Goal: Task Accomplishment & Management: Complete application form

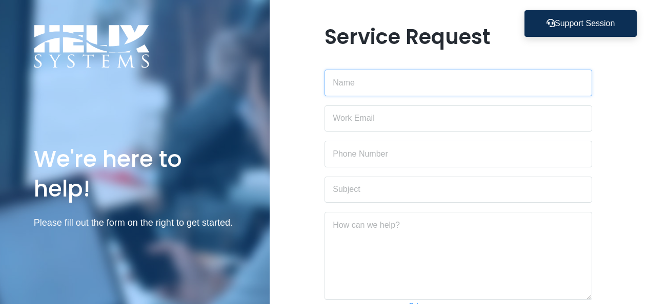
drag, startPoint x: 383, startPoint y: 86, endPoint x: 385, endPoint y: 81, distance: 5.3
click at [383, 86] on input "text" at bounding box center [457, 83] width 267 height 27
type input "[PERSON_NAME]"
click at [298, 114] on div "Service Request [PERSON_NAME] Add a screen recording Beta Attach a file Stop sc…" at bounding box center [457, 221] width 377 height 393
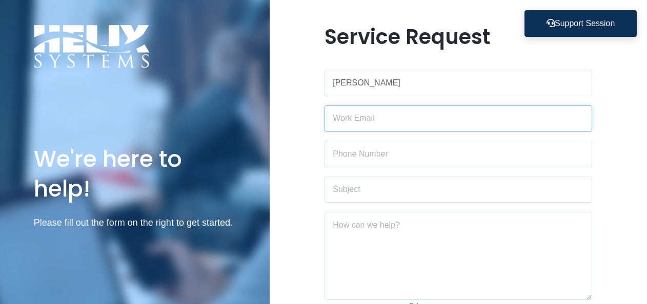
click at [396, 118] on input "email" at bounding box center [457, 119] width 267 height 27
type input "[PERSON_NAME][EMAIL_ADDRESS][DOMAIN_NAME]"
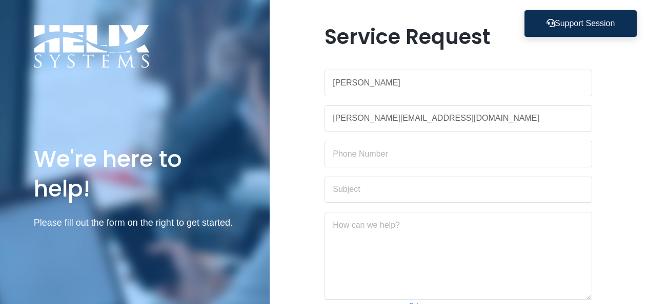
click at [304, 155] on div "Service Request [PERSON_NAME] [PERSON_NAME][EMAIL_ADDRESS][DOMAIN_NAME] Add a s…" at bounding box center [457, 221] width 377 height 393
click at [388, 153] on input "text" at bounding box center [457, 154] width 267 height 27
type input "6179529386"
click at [314, 184] on div "Service Request [PERSON_NAME] [PERSON_NAME][EMAIL_ADDRESS][DOMAIN_NAME] 6179529…" at bounding box center [457, 221] width 377 height 393
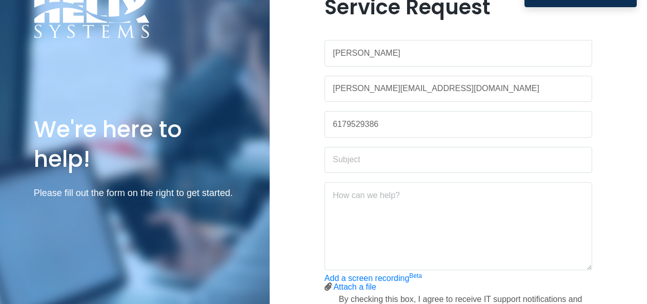
scroll to position [51, 0]
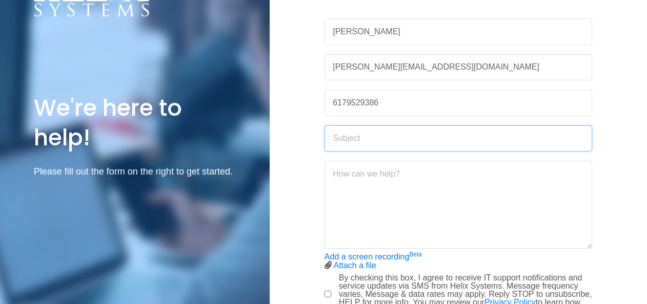
click at [378, 147] on input "text" at bounding box center [457, 139] width 267 height 27
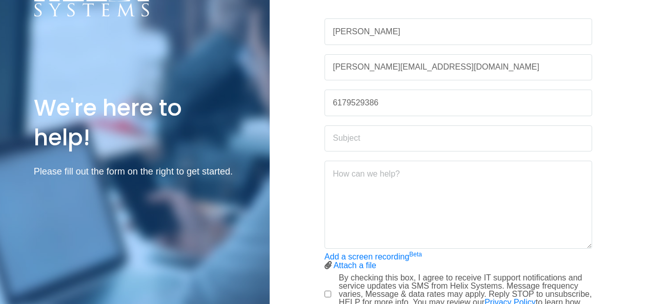
click at [308, 175] on div "Service Request [PERSON_NAME] [PERSON_NAME][EMAIL_ADDRESS][DOMAIN_NAME] 6179529…" at bounding box center [457, 169] width 377 height 393
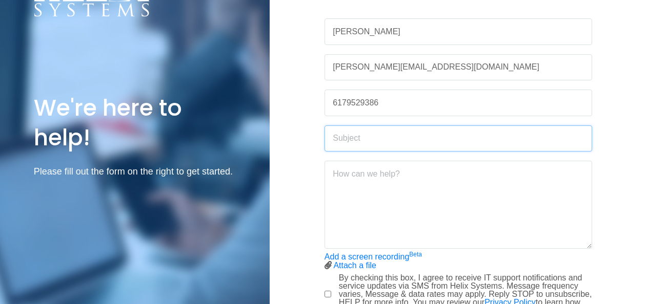
click at [351, 141] on input "text" at bounding box center [457, 139] width 267 height 27
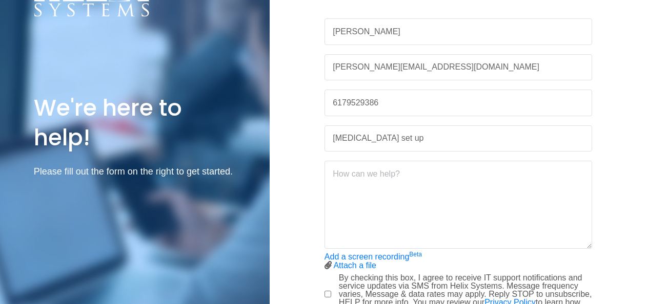
click at [300, 177] on div "Service Request [PERSON_NAME] [PERSON_NAME][EMAIL_ADDRESS][DOMAIN_NAME] 6179529…" at bounding box center [457, 169] width 377 height 393
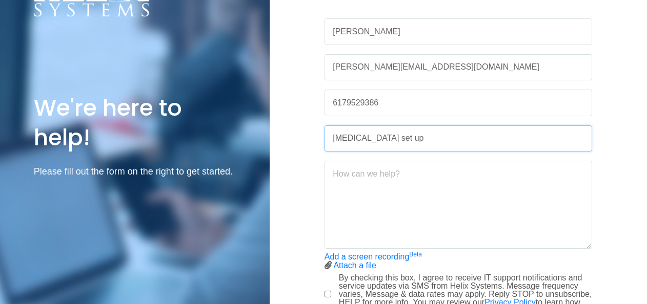
click at [459, 144] on input "[MEDICAL_DATA] set up" at bounding box center [457, 139] width 267 height 27
type input "[MEDICAL_DATA] Device Software Not Installed"
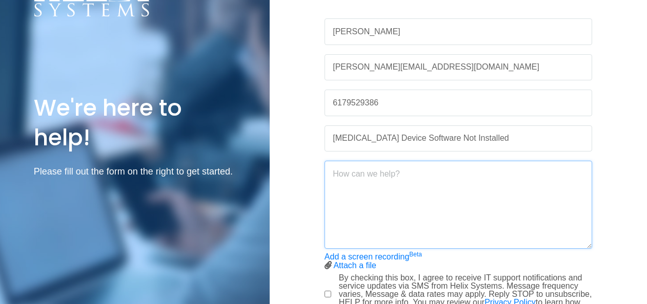
click at [397, 201] on textarea at bounding box center [457, 205] width 267 height 88
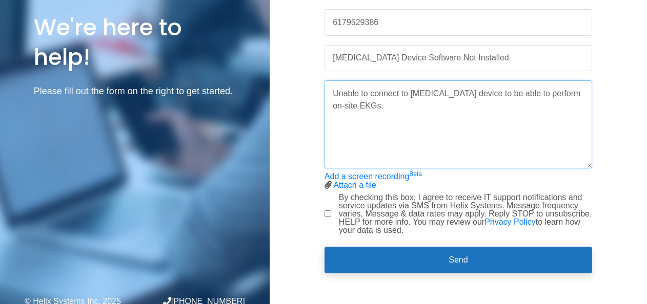
scroll to position [135, 0]
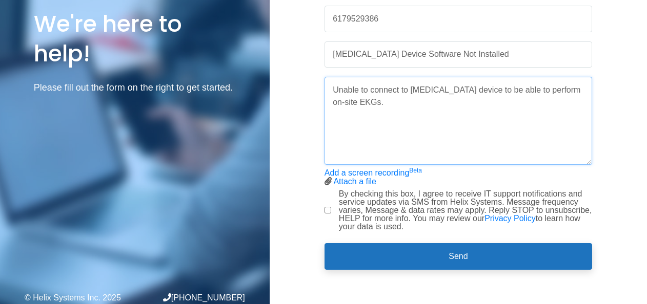
type textarea "Unable to connect to [MEDICAL_DATA] device to be able to perform on-site EKGs."
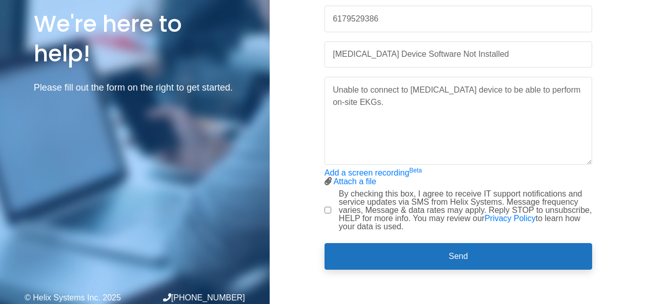
click at [326, 207] on input "By checking this box, I agree to receive IT support notifications and service u…" at bounding box center [327, 210] width 7 height 7
checkbox input "true"
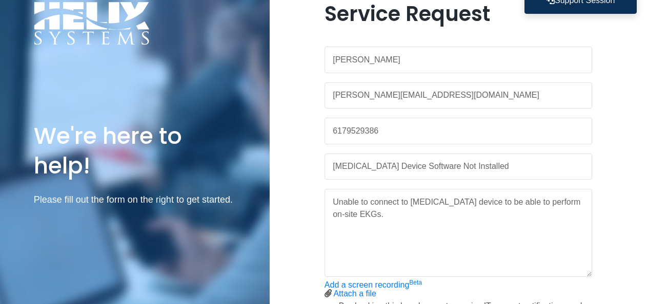
scroll to position [0, 0]
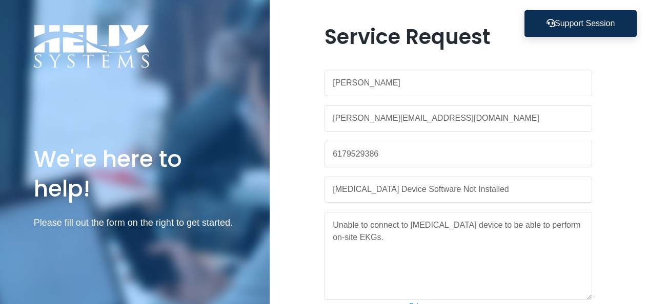
click at [306, 170] on div "Service Request [PERSON_NAME] [PERSON_NAME][EMAIL_ADDRESS][DOMAIN_NAME] 6179529…" at bounding box center [457, 221] width 377 height 393
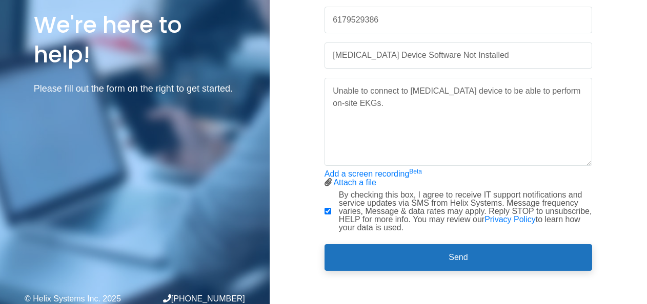
scroll to position [135, 0]
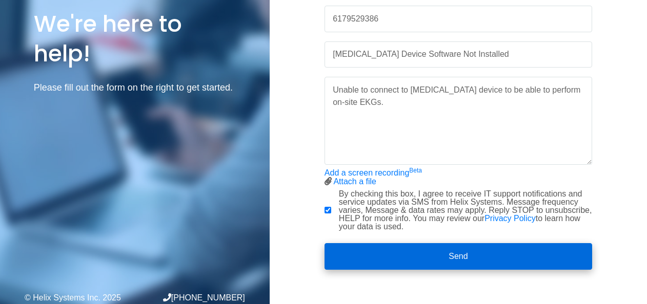
click at [437, 258] on button "Send" at bounding box center [457, 256] width 267 height 27
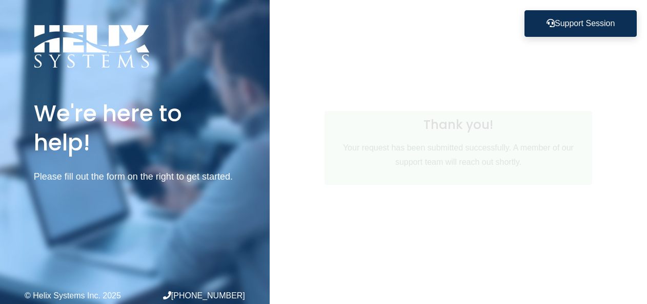
scroll to position [0, 0]
